Goal: Task Accomplishment & Management: Complete application form

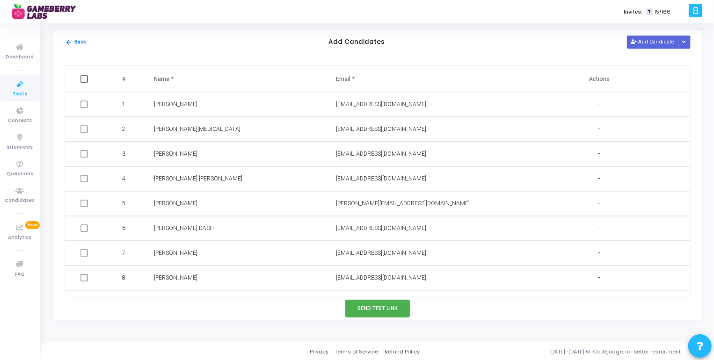
scroll to position [416, 0]
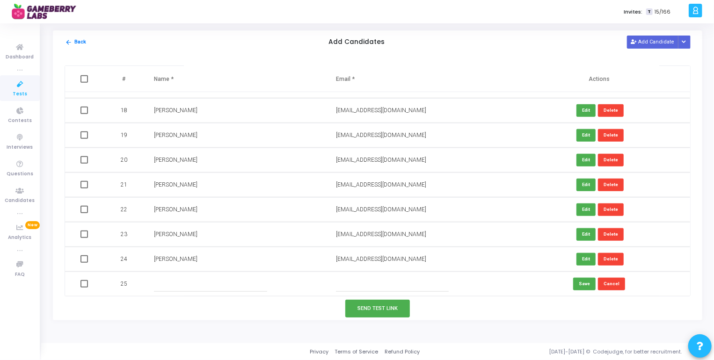
click at [201, 279] on input "text" at bounding box center [210, 284] width 113 height 15
click at [207, 286] on input "text" at bounding box center [210, 284] width 113 height 15
paste input "[PERSON_NAME]"
type input "[PERSON_NAME]"
click at [349, 275] on td at bounding box center [418, 284] width 182 height 25
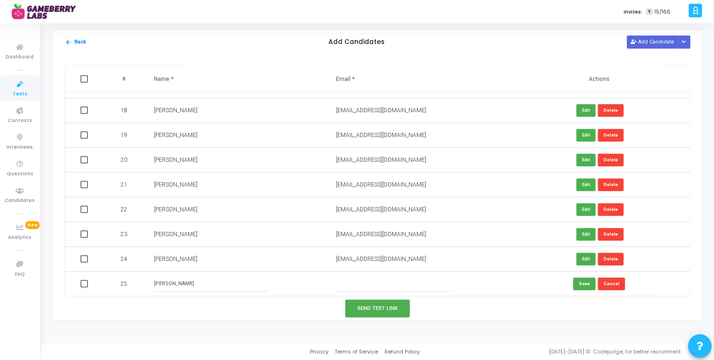
click at [356, 284] on input "text" at bounding box center [392, 284] width 113 height 15
paste input "[EMAIL_ADDRESS][DOMAIN_NAME]"
type input "[EMAIL_ADDRESS][DOMAIN_NAME]"
click at [579, 283] on button "Save" at bounding box center [584, 284] width 22 height 13
click at [650, 41] on button "Add Candidate" at bounding box center [652, 42] width 51 height 13
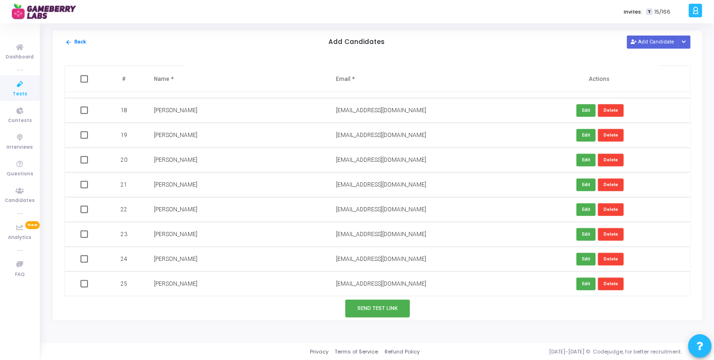
scroll to position [440, 0]
click at [160, 284] on input "text" at bounding box center [210, 284] width 113 height 15
click at [197, 281] on input "text" at bounding box center [210, 284] width 113 height 15
paste input "[PERSON_NAME]"
type input "[PERSON_NAME]"
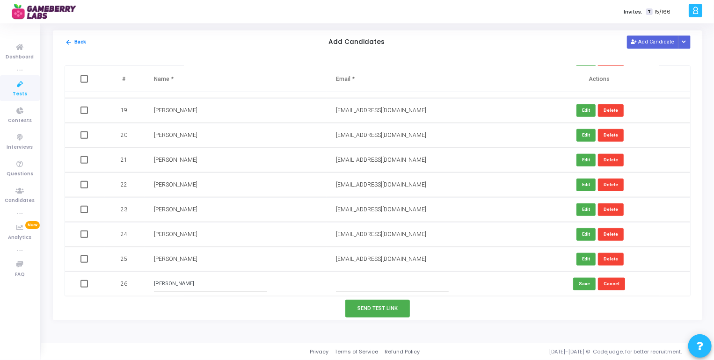
click at [401, 281] on input "text" at bounding box center [392, 284] width 113 height 15
paste input "[EMAIL_ADDRESS][DOMAIN_NAME]"
type input "[EMAIL_ADDRESS][DOMAIN_NAME]"
click at [586, 283] on button "Save" at bounding box center [584, 284] width 22 height 13
click at [664, 41] on button "Add Candidate" at bounding box center [652, 42] width 51 height 13
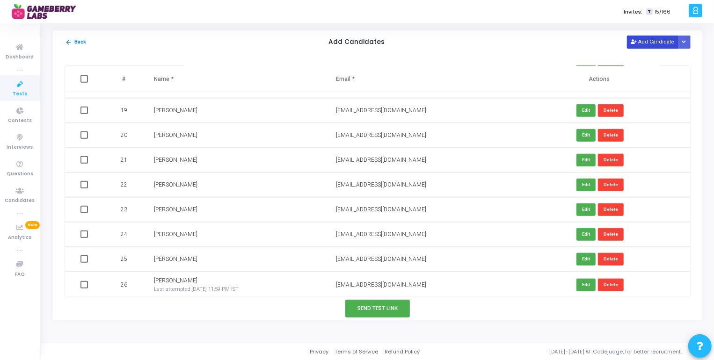
scroll to position [467, 0]
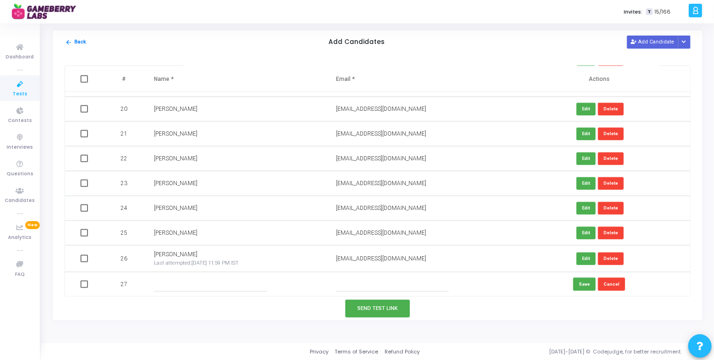
click at [216, 284] on input "text" at bounding box center [210, 284] width 113 height 15
paste input "[PERSON_NAME]"
type input "[PERSON_NAME]"
click at [422, 280] on input "text" at bounding box center [392, 284] width 113 height 15
paste input "[EMAIL_ADDRESS][DOMAIN_NAME]"
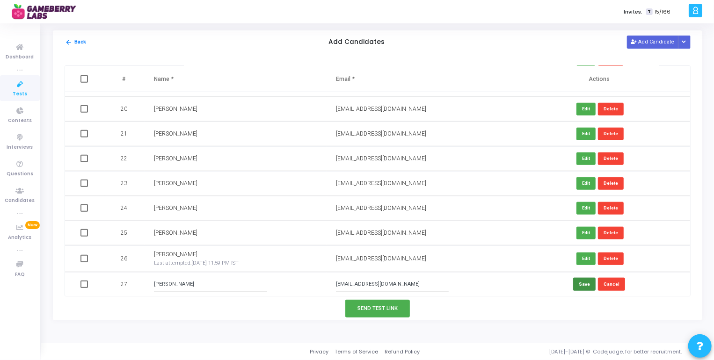
type input "[EMAIL_ADDRESS][DOMAIN_NAME]"
click at [576, 287] on button "Save" at bounding box center [584, 284] width 22 height 13
click at [647, 44] on button "Add Candidate" at bounding box center [652, 42] width 51 height 13
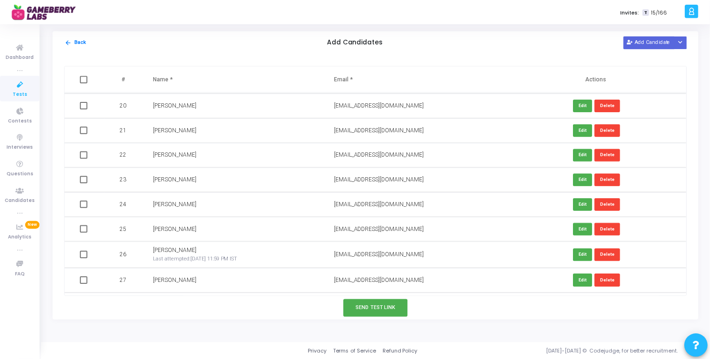
scroll to position [473, 0]
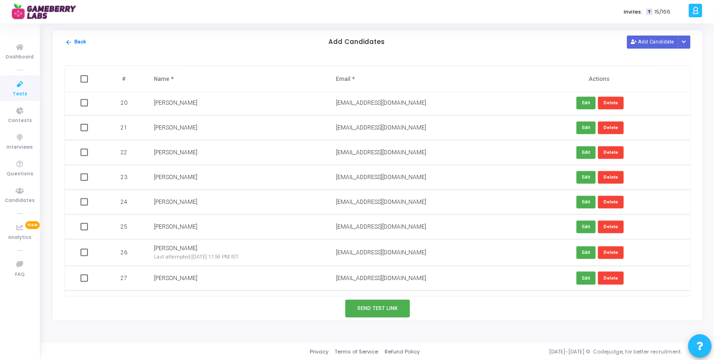
click at [85, 278] on span at bounding box center [83, 278] width 7 height 7
click at [84, 282] on input "checkbox" at bounding box center [84, 282] width 0 height 0
checkbox input "true"
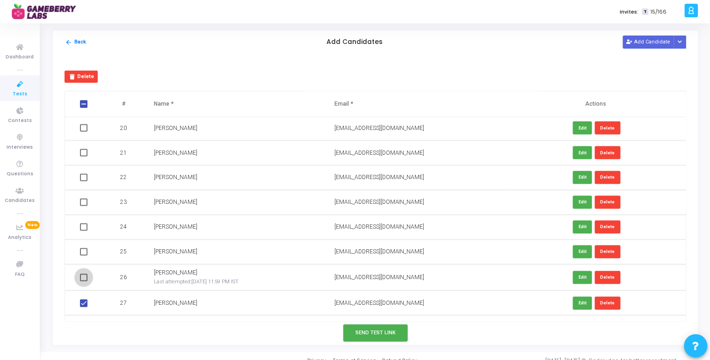
click at [85, 274] on span at bounding box center [83, 277] width 7 height 7
click at [84, 282] on input "checkbox" at bounding box center [83, 282] width 0 height 0
checkbox input "true"
click at [85, 256] on td at bounding box center [85, 252] width 40 height 25
click at [84, 248] on span at bounding box center [83, 251] width 7 height 7
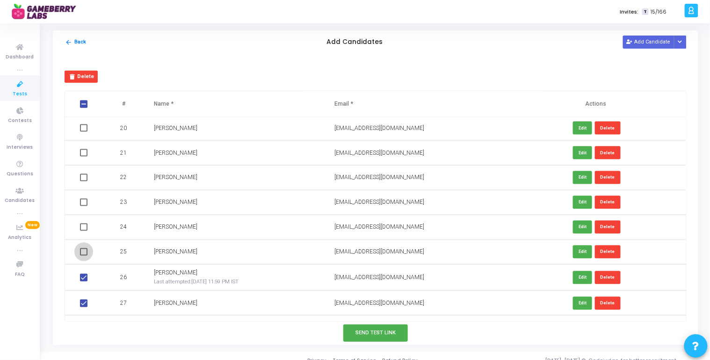
click at [84, 256] on input "checkbox" at bounding box center [83, 256] width 0 height 0
checkbox input "true"
click at [85, 224] on span at bounding box center [83, 227] width 7 height 7
click at [84, 231] on input "checkbox" at bounding box center [83, 231] width 0 height 0
checkbox input "true"
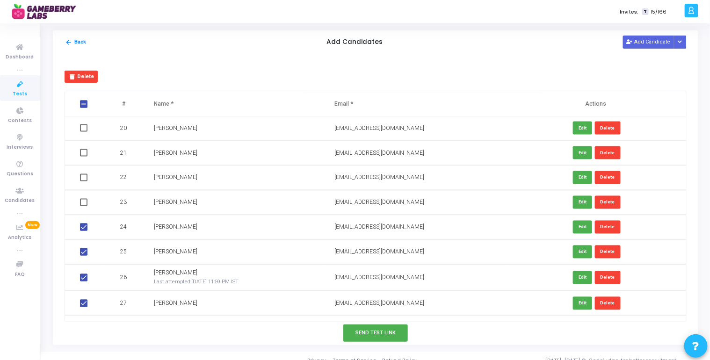
click at [82, 208] on td at bounding box center [85, 202] width 40 height 25
click at [83, 203] on span at bounding box center [83, 202] width 7 height 7
click at [83, 206] on input "checkbox" at bounding box center [83, 206] width 0 height 0
checkbox input "true"
click at [84, 173] on td at bounding box center [85, 178] width 40 height 25
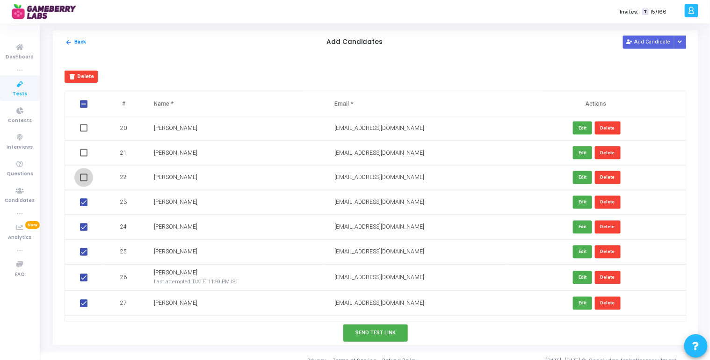
click at [86, 178] on span at bounding box center [83, 177] width 7 height 7
click at [84, 182] on input "checkbox" at bounding box center [83, 182] width 0 height 0
checkbox input "true"
click at [85, 151] on span at bounding box center [83, 152] width 7 height 7
click at [84, 157] on input "checkbox" at bounding box center [83, 157] width 0 height 0
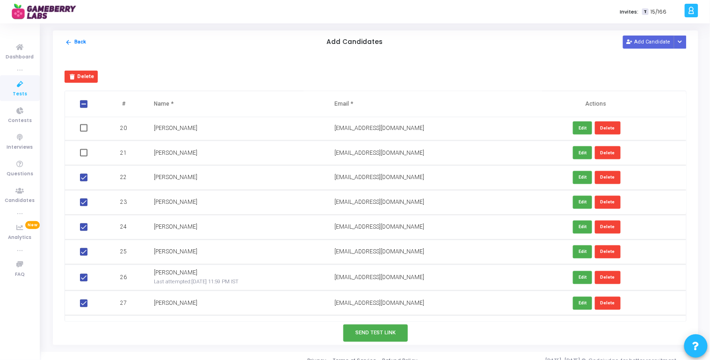
checkbox input "true"
click at [84, 129] on span at bounding box center [83, 127] width 7 height 7
click at [84, 132] on input "checkbox" at bounding box center [83, 132] width 0 height 0
checkbox input "true"
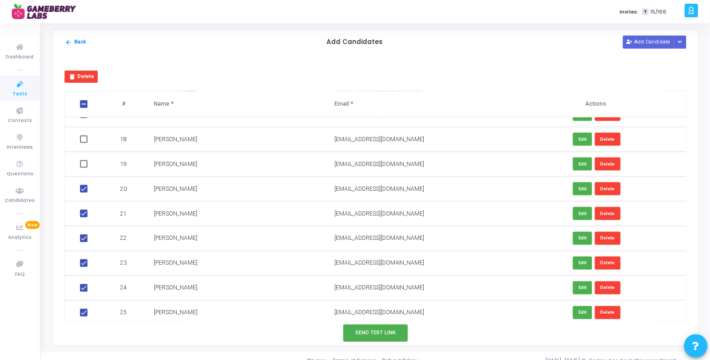
scroll to position [412, 0]
click at [82, 159] on td at bounding box center [85, 164] width 40 height 25
click at [82, 139] on span at bounding box center [83, 138] width 7 height 7
click at [83, 143] on input "checkbox" at bounding box center [83, 143] width 0 height 0
checkbox input "true"
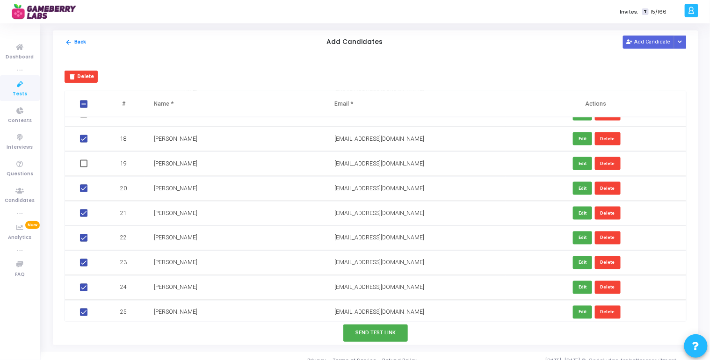
click at [82, 164] on span at bounding box center [83, 163] width 7 height 7
click at [83, 168] on input "checkbox" at bounding box center [83, 168] width 0 height 0
checkbox input "true"
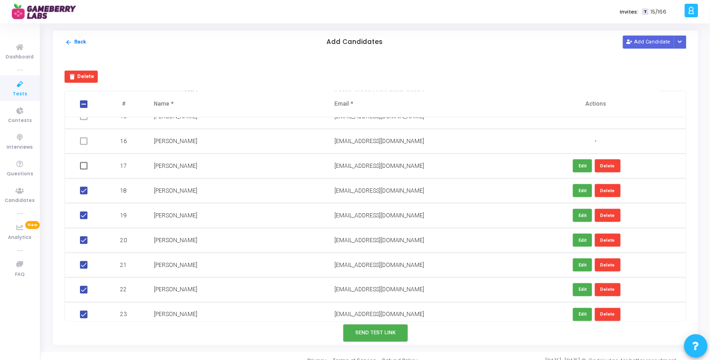
scroll to position [358, 0]
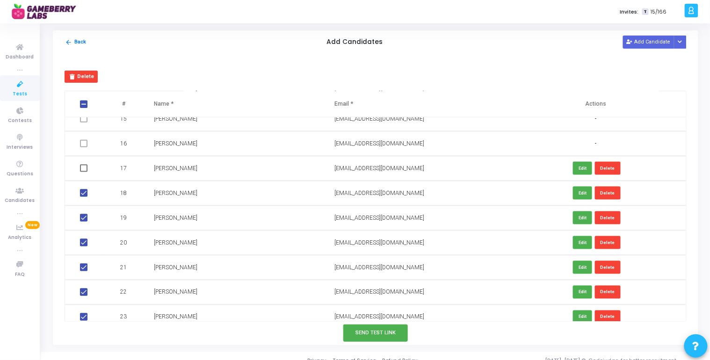
click at [82, 168] on span at bounding box center [83, 168] width 7 height 7
click at [83, 172] on input "checkbox" at bounding box center [83, 172] width 0 height 0
checkbox input "true"
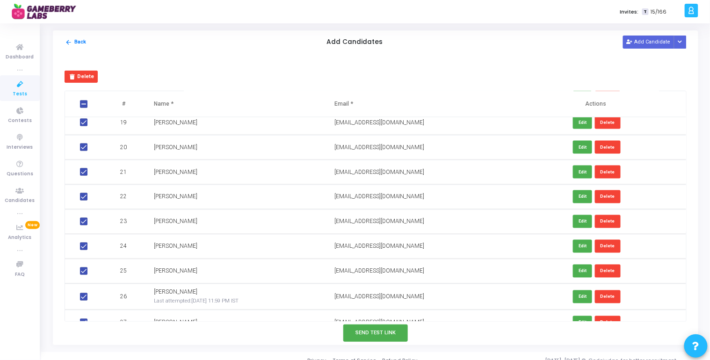
scroll to position [491, 0]
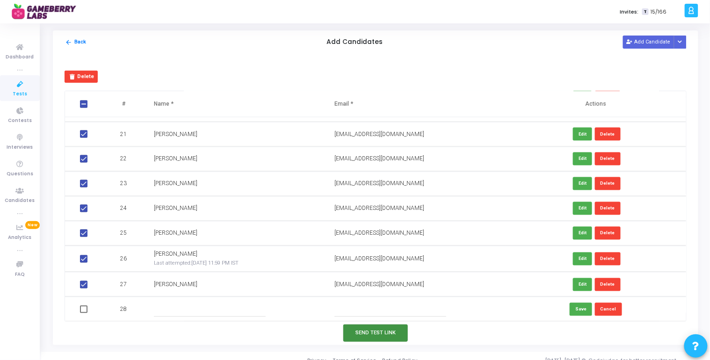
click at [383, 336] on button "Send Test Link" at bounding box center [376, 333] width 65 height 17
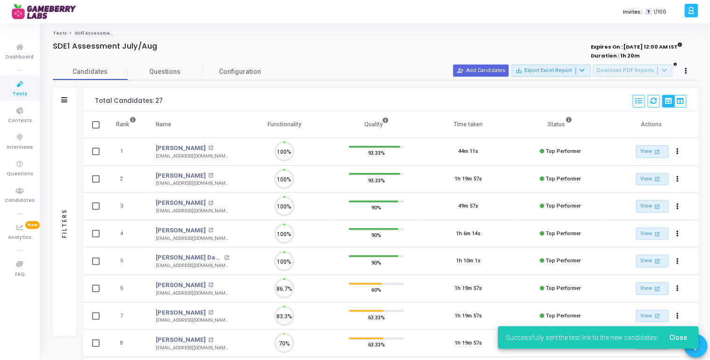
scroll to position [0, 0]
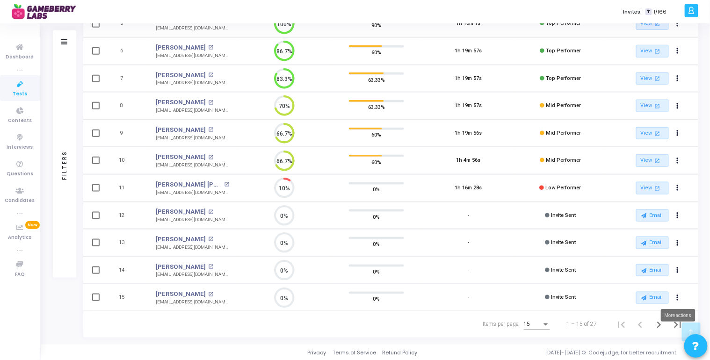
click at [659, 325] on mat-tooltip-component "More actions" at bounding box center [679, 316] width 48 height 26
click at [659, 322] on icon "Next page" at bounding box center [660, 325] width 4 height 7
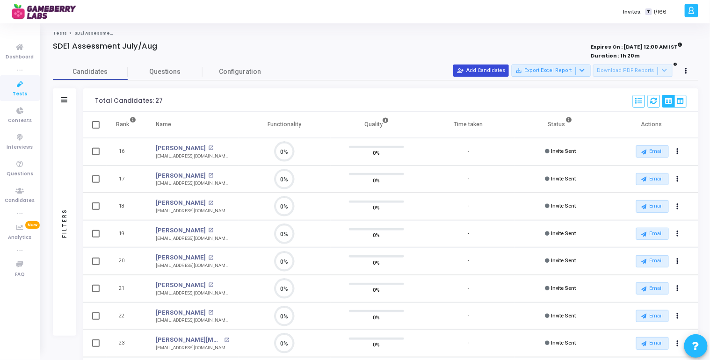
click at [490, 73] on button "person_add_alt Add Candidates" at bounding box center [481, 71] width 56 height 12
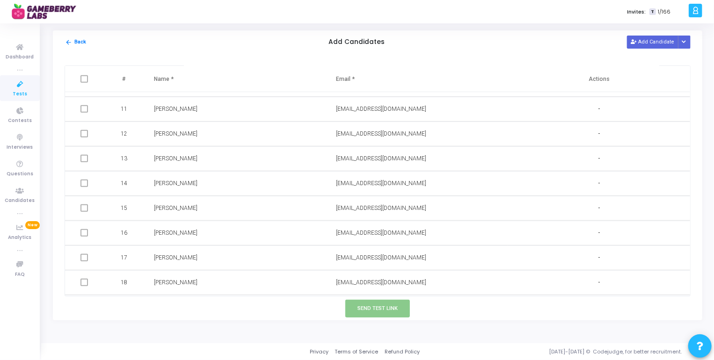
scroll to position [465, 0]
click at [651, 40] on button "Add Candidate" at bounding box center [652, 42] width 51 height 13
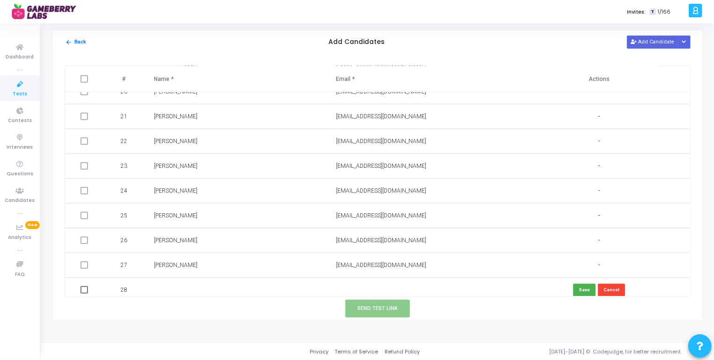
scroll to position [490, 0]
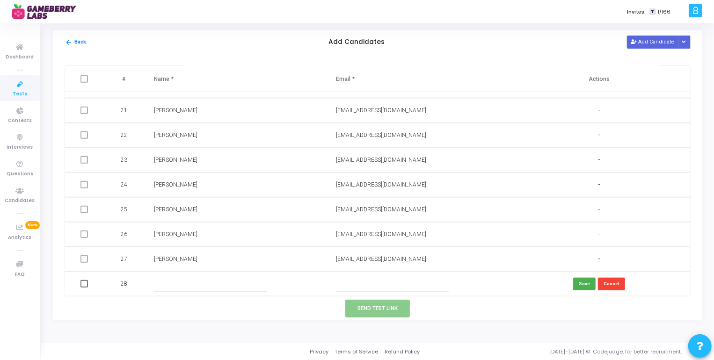
click at [185, 281] on input "text" at bounding box center [210, 284] width 113 height 15
paste input "[PERSON_NAME]"
type input "[PERSON_NAME]"
click at [344, 277] on input "text" at bounding box center [392, 284] width 113 height 15
paste input "[EMAIL_ADDRESS][DOMAIN_NAME]"
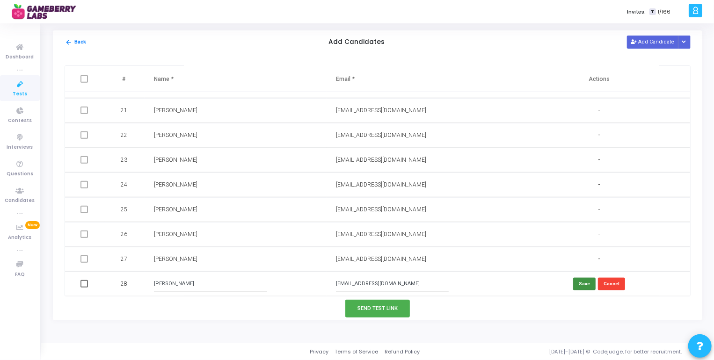
type input "[EMAIL_ADDRESS][DOMAIN_NAME]"
click at [584, 282] on button "Save" at bounding box center [584, 284] width 22 height 13
click at [649, 43] on button "Add Candidate" at bounding box center [652, 42] width 51 height 13
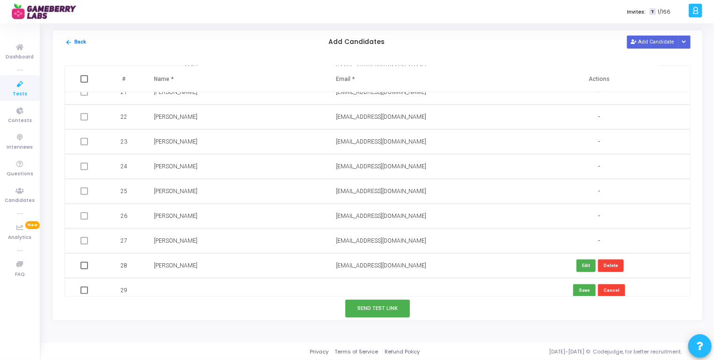
scroll to position [515, 0]
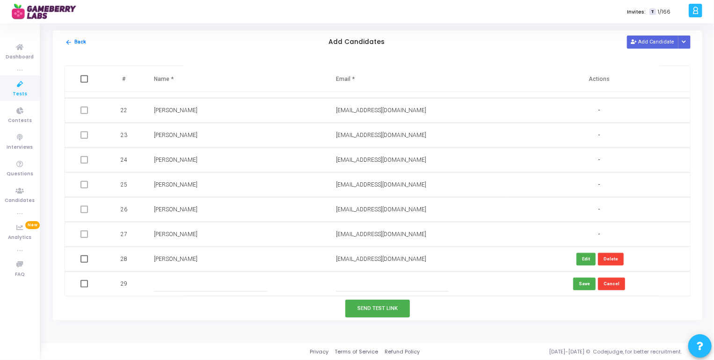
click at [163, 284] on input "text" at bounding box center [210, 284] width 113 height 15
paste input "[PERSON_NAME] [PERSON_NAME]"
type input "[PERSON_NAME] [PERSON_NAME]"
click at [365, 278] on input "text" at bounding box center [392, 284] width 113 height 15
paste input "[EMAIL_ADDRESS][DOMAIN_NAME]"
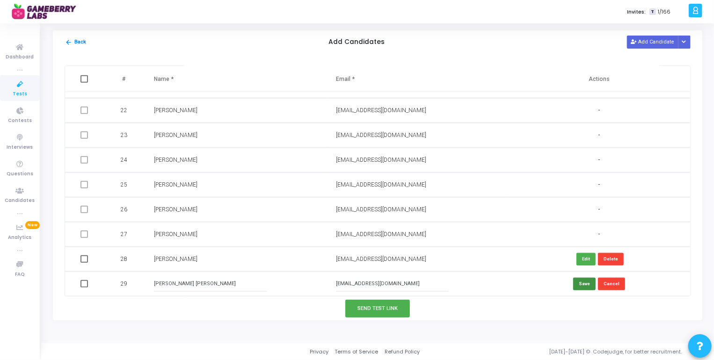
type input "[EMAIL_ADDRESS][DOMAIN_NAME]"
click at [576, 286] on button "Save" at bounding box center [584, 284] width 22 height 13
click at [654, 44] on button "Add Candidate" at bounding box center [652, 42] width 51 height 13
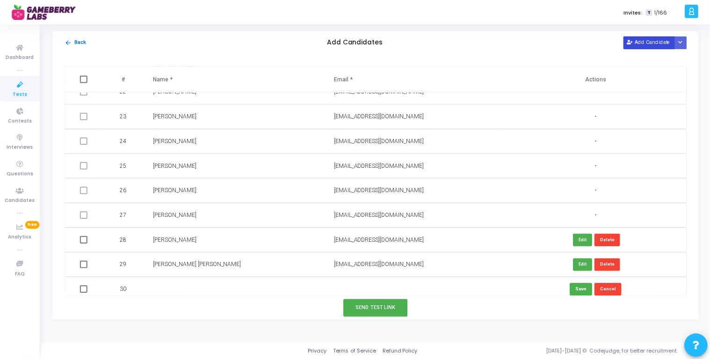
scroll to position [540, 0]
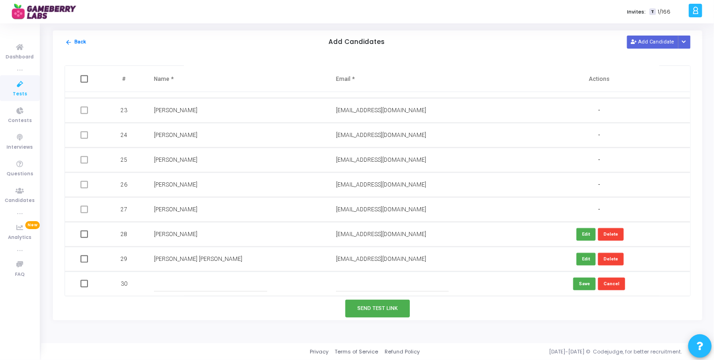
click at [202, 285] on input "text" at bounding box center [210, 284] width 113 height 15
click at [83, 232] on span at bounding box center [83, 234] width 7 height 7
click at [84, 238] on input "checkbox" at bounding box center [84, 238] width 0 height 0
checkbox input "true"
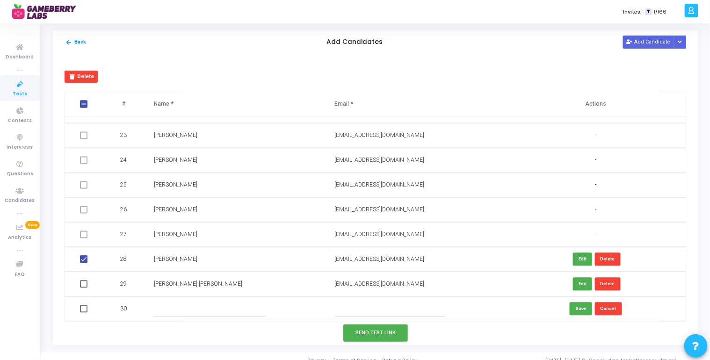
click at [83, 288] on td at bounding box center [85, 284] width 40 height 25
click at [86, 283] on span at bounding box center [83, 284] width 7 height 7
click at [84, 288] on input "checkbox" at bounding box center [83, 288] width 0 height 0
checkbox input "true"
click at [371, 331] on button "Send Test Link" at bounding box center [376, 333] width 65 height 17
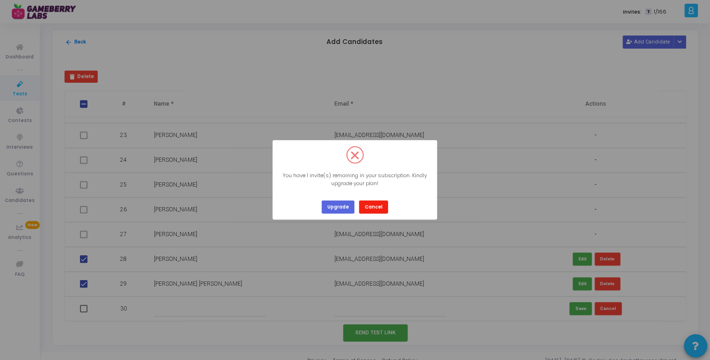
click at [379, 208] on button "Cancel" at bounding box center [373, 207] width 29 height 13
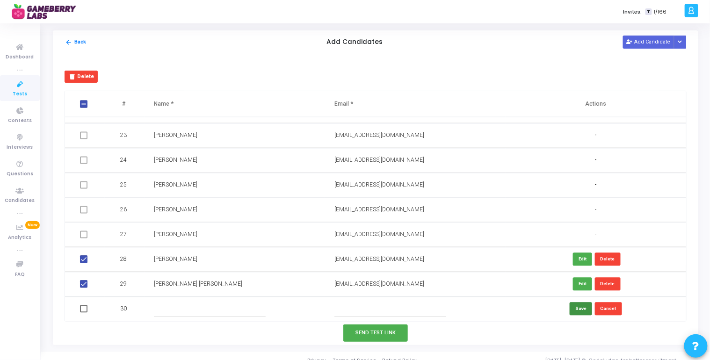
click at [577, 307] on button "Save" at bounding box center [581, 309] width 22 height 13
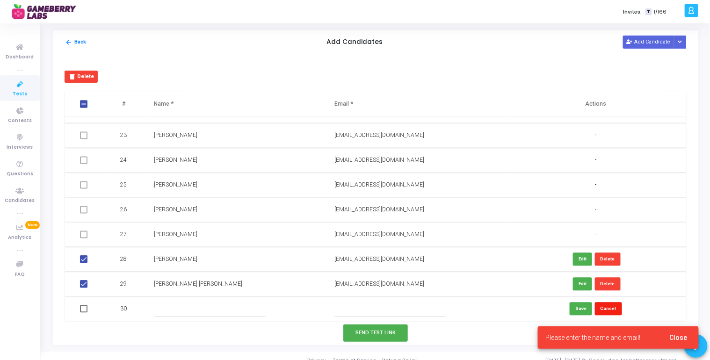
click at [606, 307] on button "Cancel" at bounding box center [608, 309] width 27 height 13
checkbox input "true"
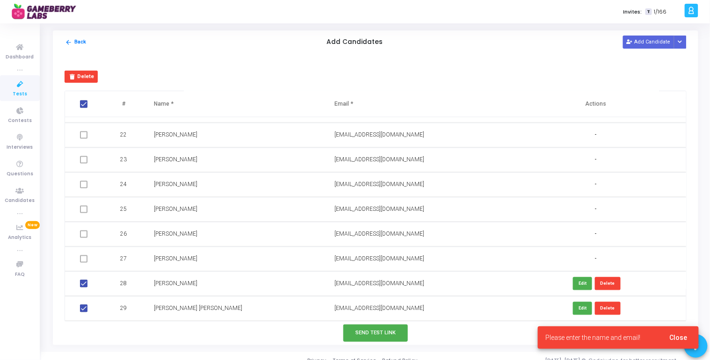
scroll to position [515, 0]
click at [373, 330] on button "Send Test Link" at bounding box center [376, 333] width 65 height 17
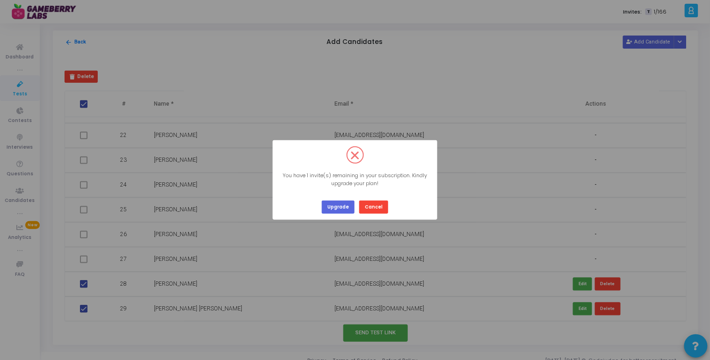
click at [387, 222] on div "? ! i × You have 1 invite(s) remaining in your subscription. Kindly upgrade you…" at bounding box center [355, 180] width 710 height 360
click at [371, 197] on div "Upgrade Cancel" at bounding box center [355, 204] width 71 height 20
click at [371, 212] on button "Cancel" at bounding box center [373, 207] width 29 height 13
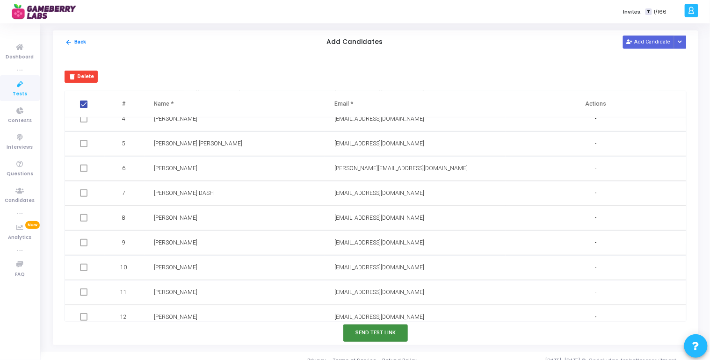
scroll to position [0, 0]
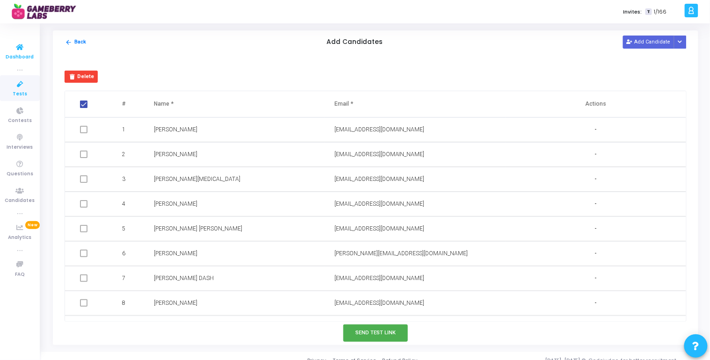
click at [13, 47] on icon at bounding box center [20, 48] width 20 height 12
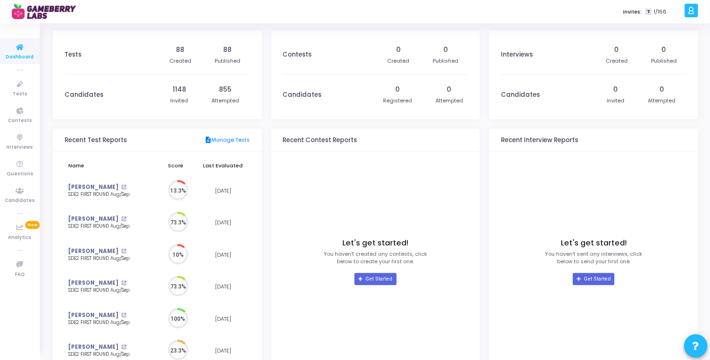
scroll to position [21, 10]
click at [692, 13] on icon at bounding box center [691, 10] width 7 height 11
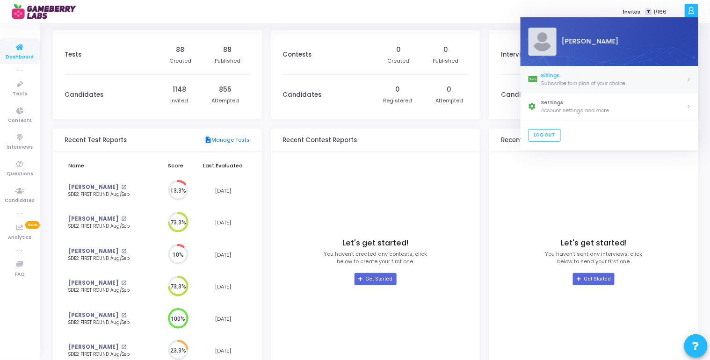
click at [562, 74] on div "Billings" at bounding box center [614, 76] width 146 height 8
